Goal: Task Accomplishment & Management: Manage account settings

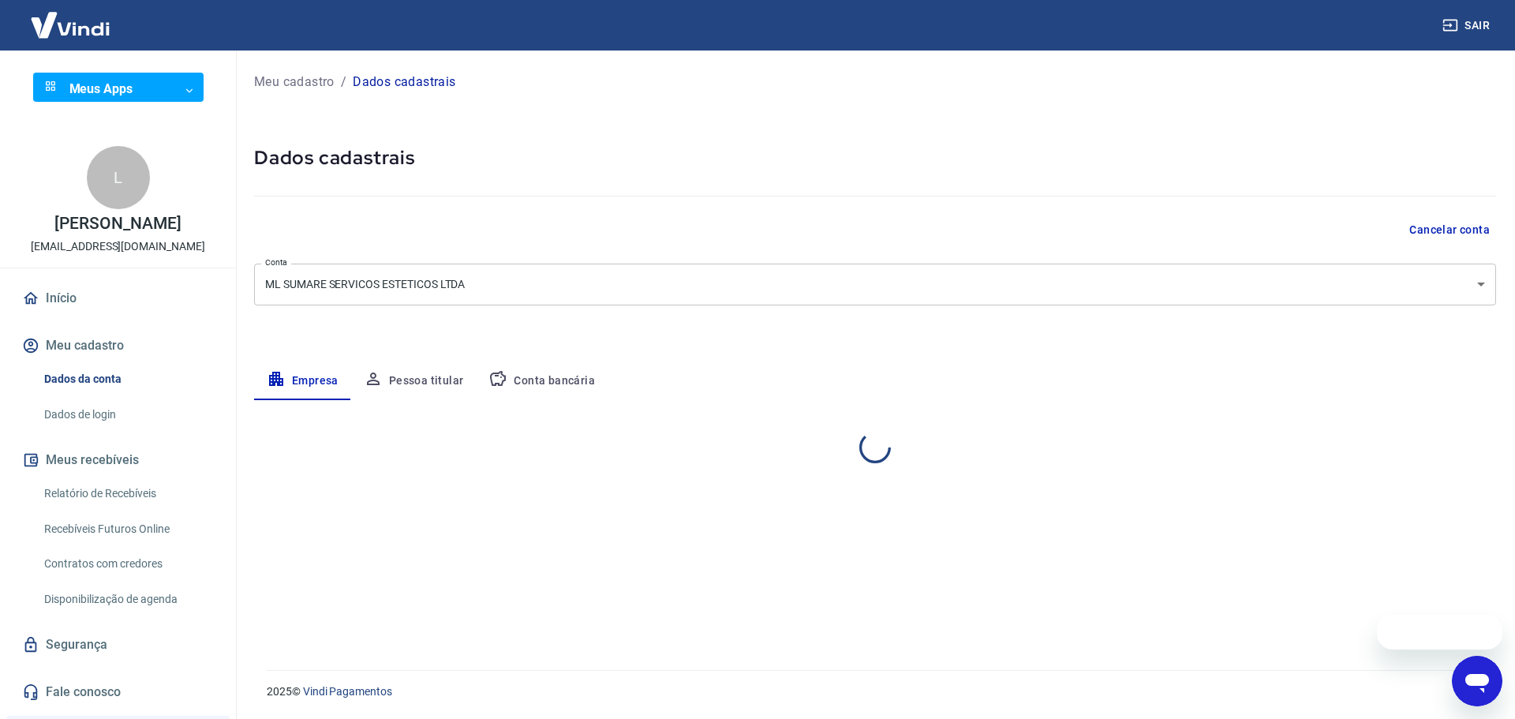
select select "SP"
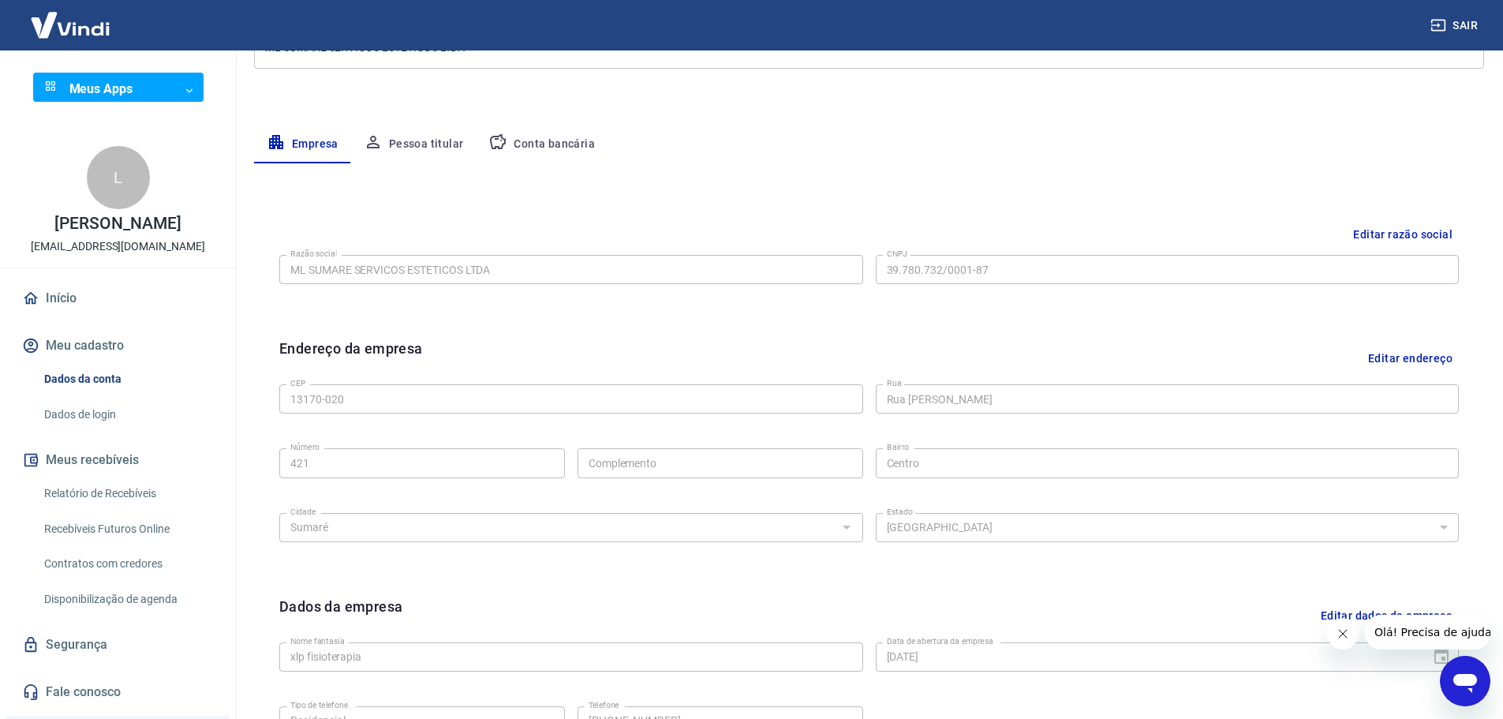
scroll to position [158, 0]
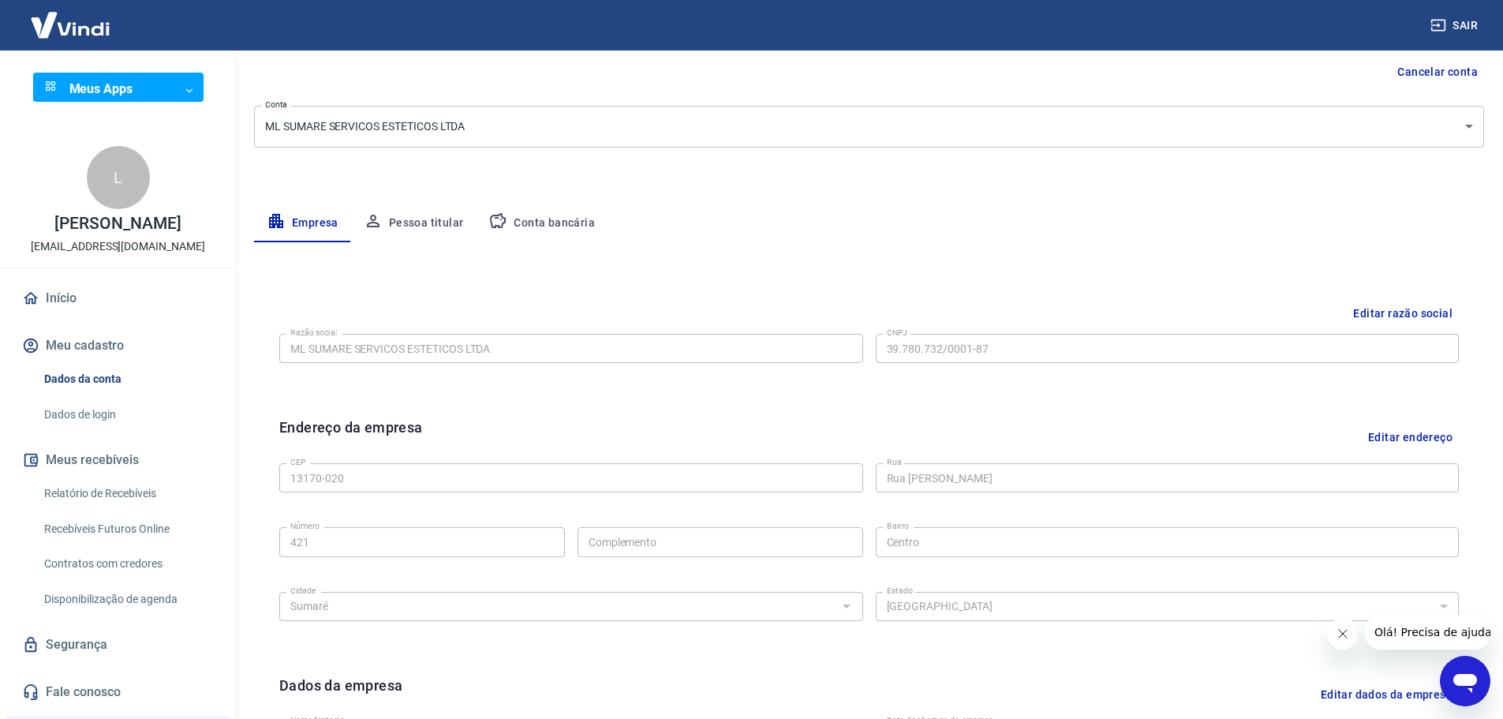
click at [425, 220] on button "Pessoa titular" at bounding box center [413, 223] width 125 height 38
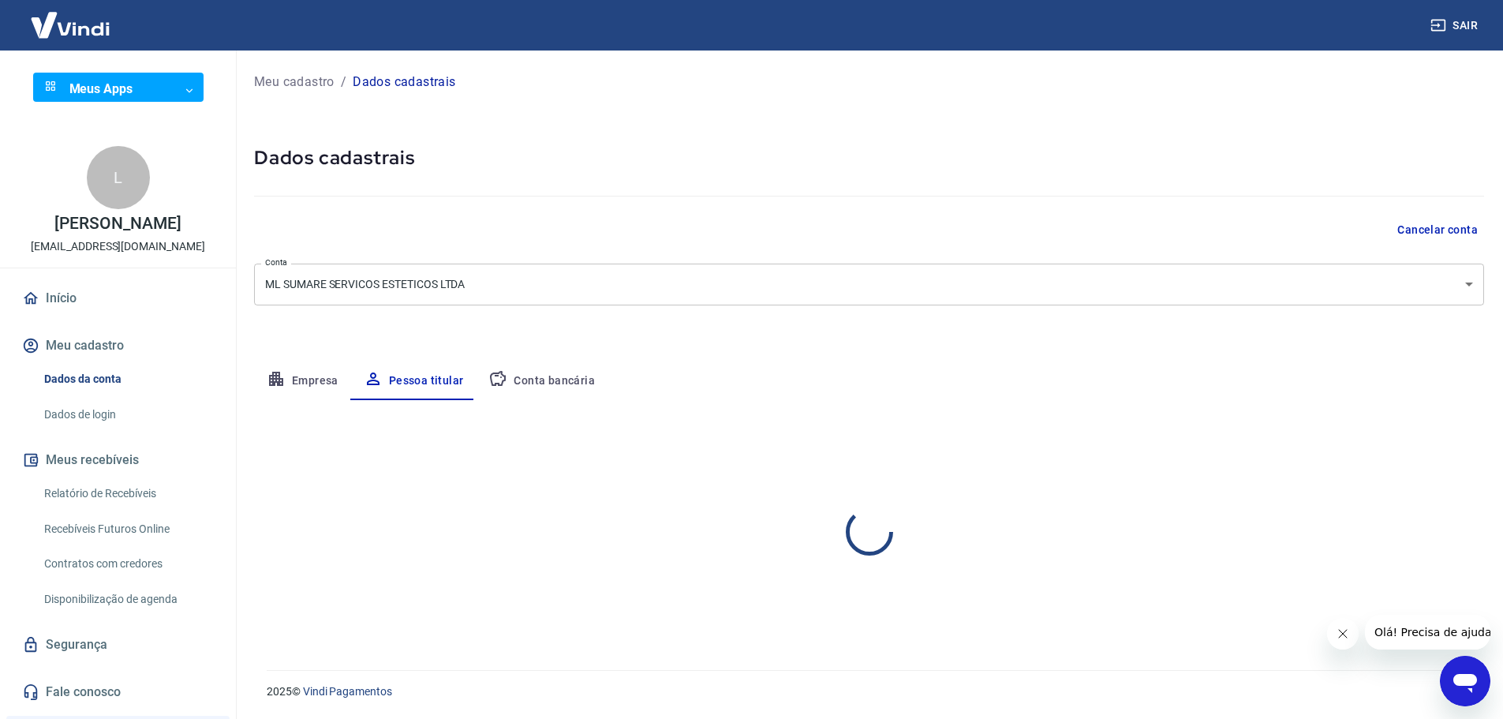
scroll to position [0, 0]
click at [312, 385] on button "Empresa" at bounding box center [302, 381] width 97 height 38
select select "SP"
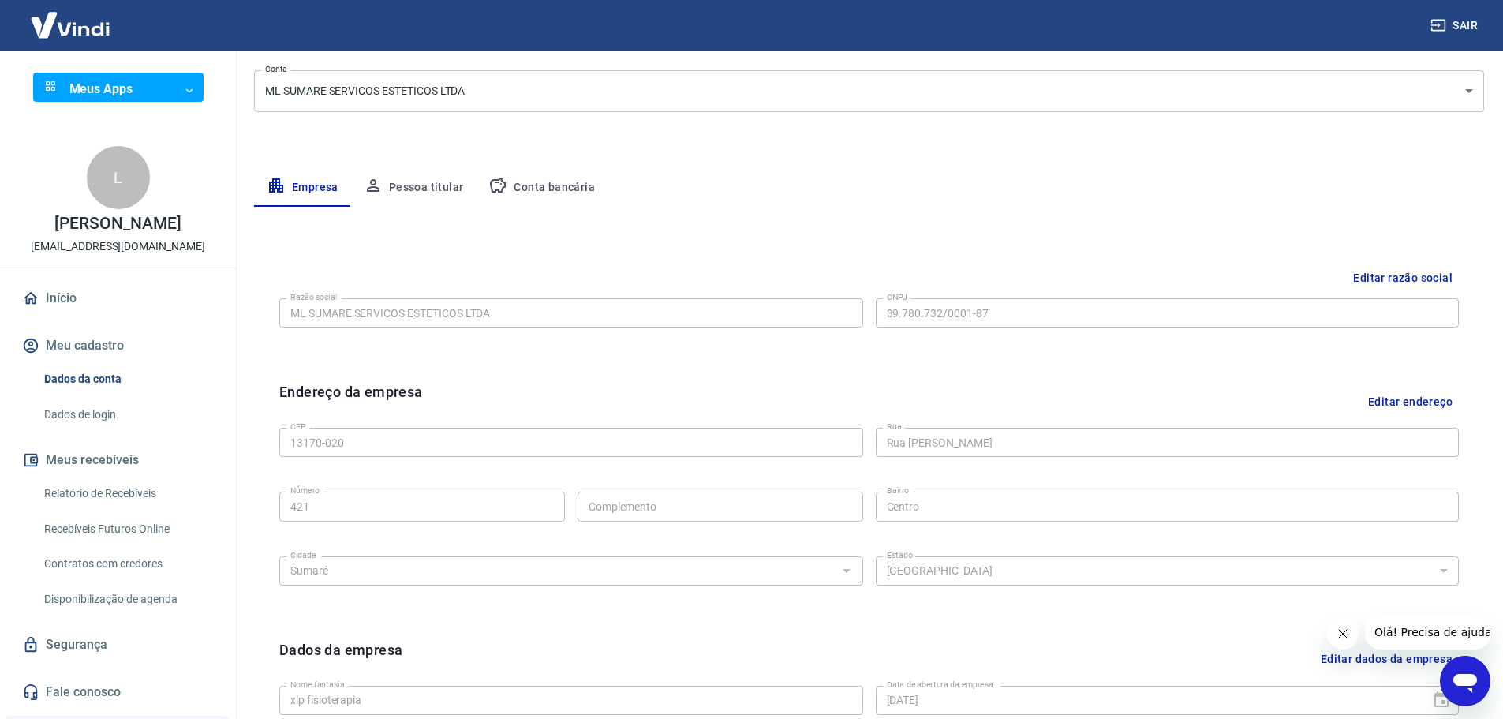
scroll to position [182, 0]
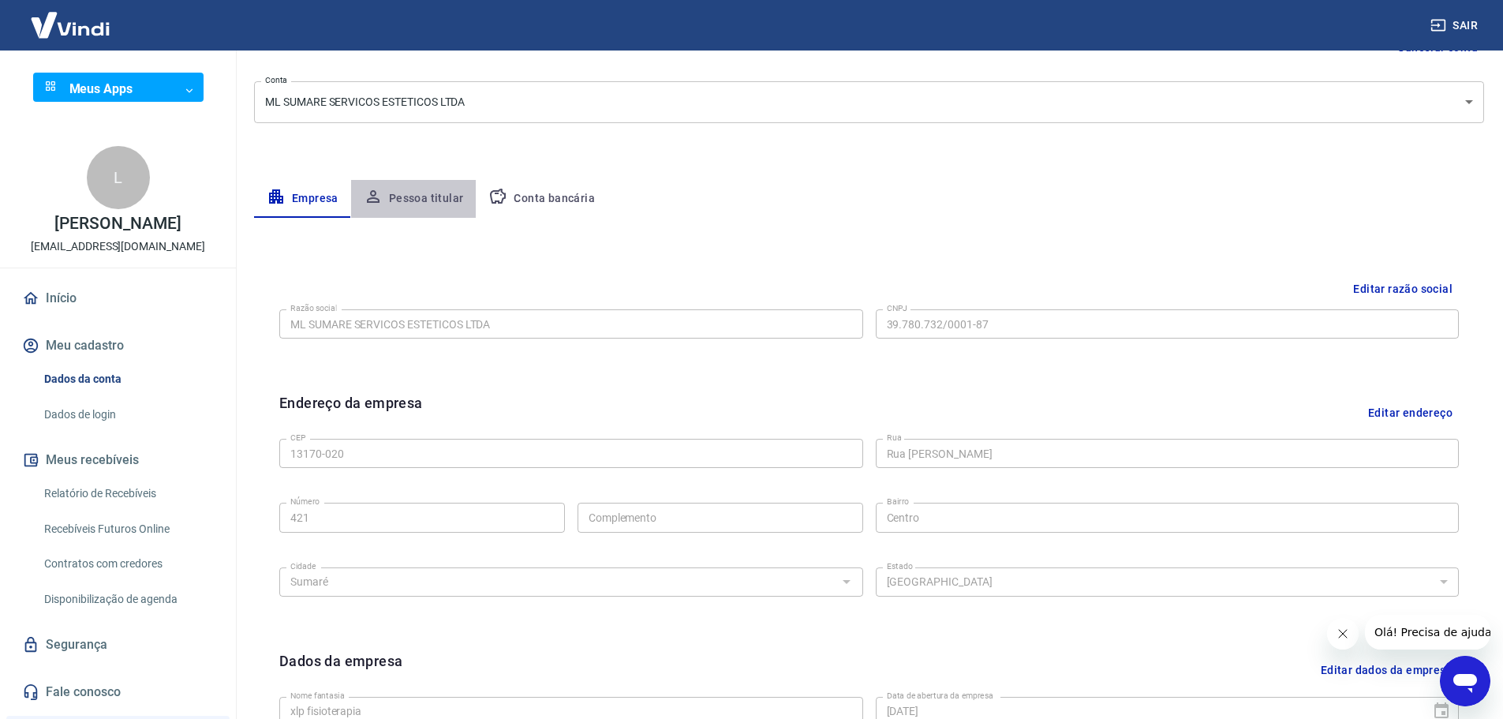
click at [440, 187] on button "Pessoa titular" at bounding box center [413, 199] width 125 height 38
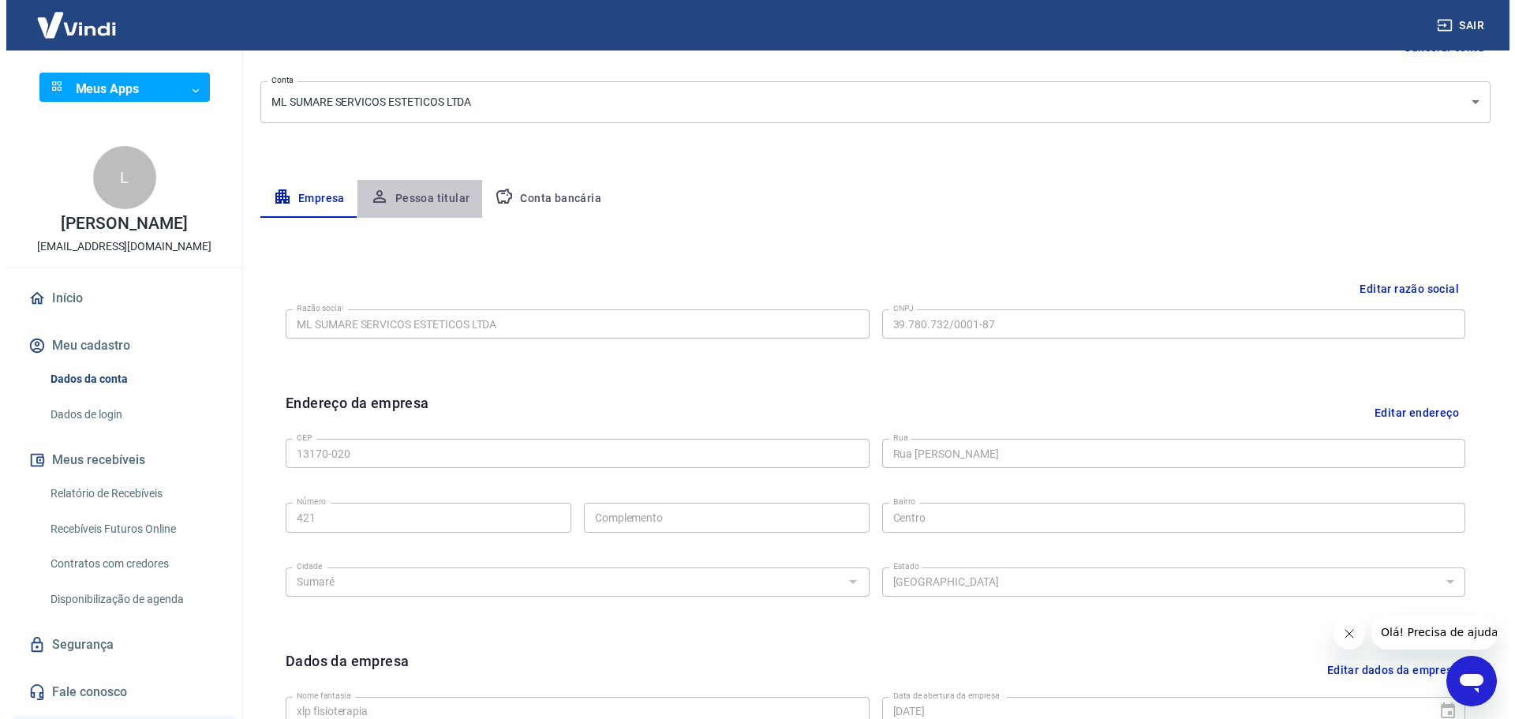
scroll to position [0, 0]
